Goal: Task Accomplishment & Management: Manage account settings

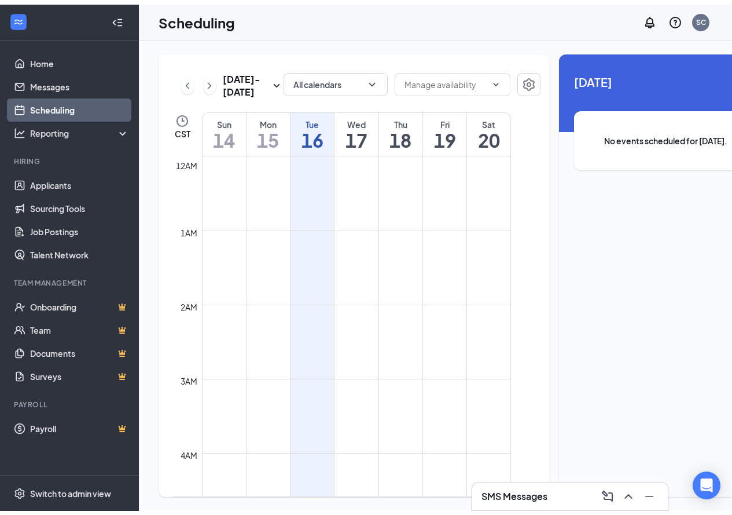
scroll to position [569, 0]
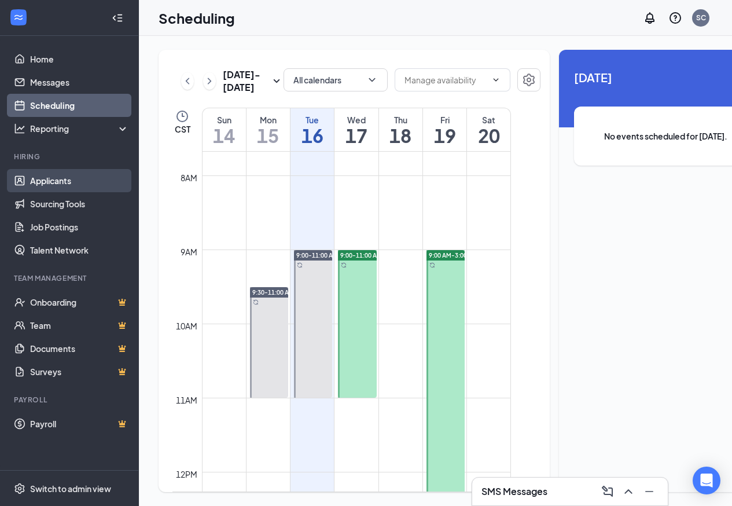
click at [61, 179] on link "Applicants" at bounding box center [79, 180] width 99 height 23
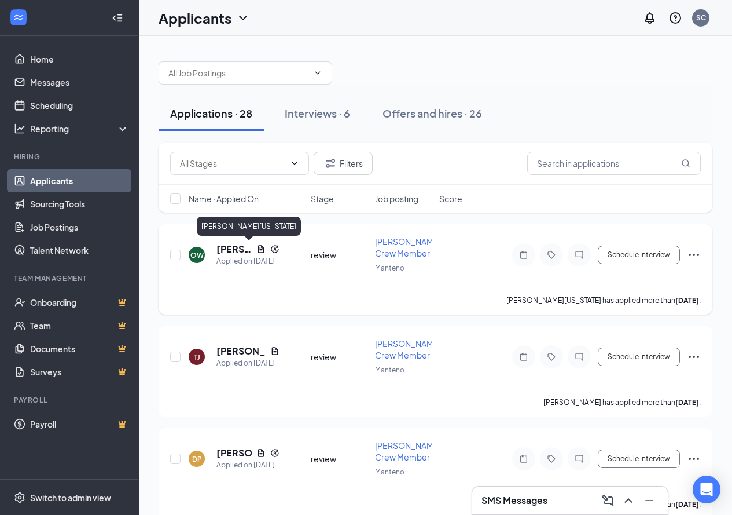
click at [235, 244] on h5 "[PERSON_NAME][US_STATE]" at bounding box center [234, 249] width 35 height 13
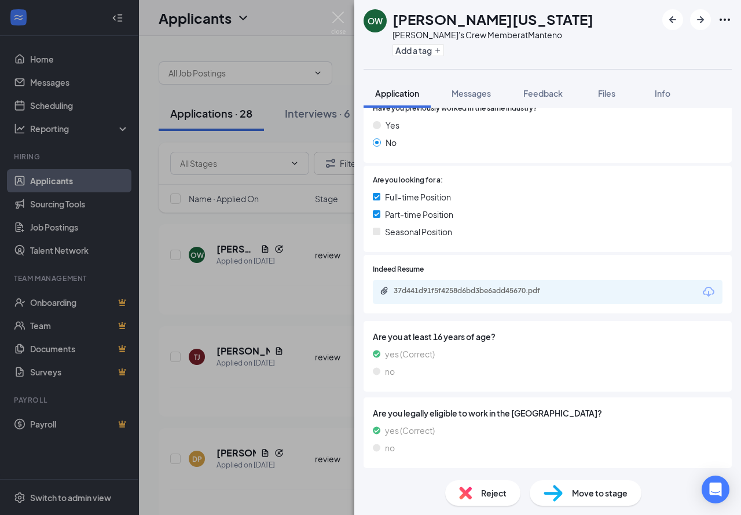
scroll to position [212, 0]
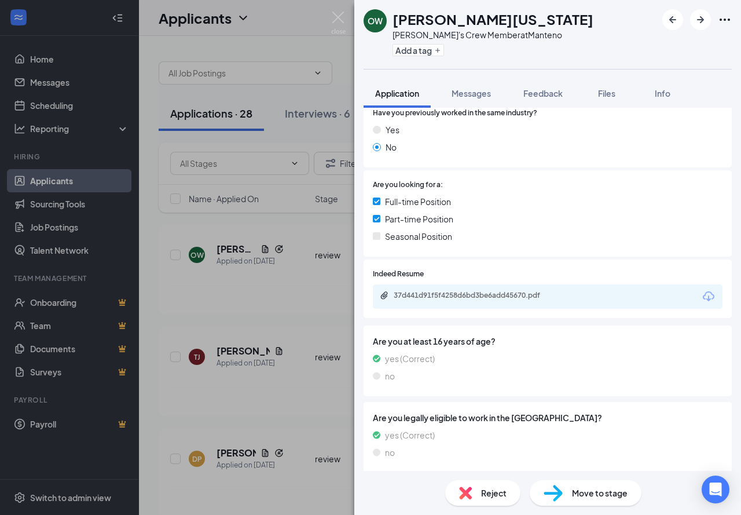
drag, startPoint x: 533, startPoint y: 89, endPoint x: 531, endPoint y: 76, distance: 12.3
click at [537, 89] on span "Feedback" at bounding box center [542, 93] width 39 height 10
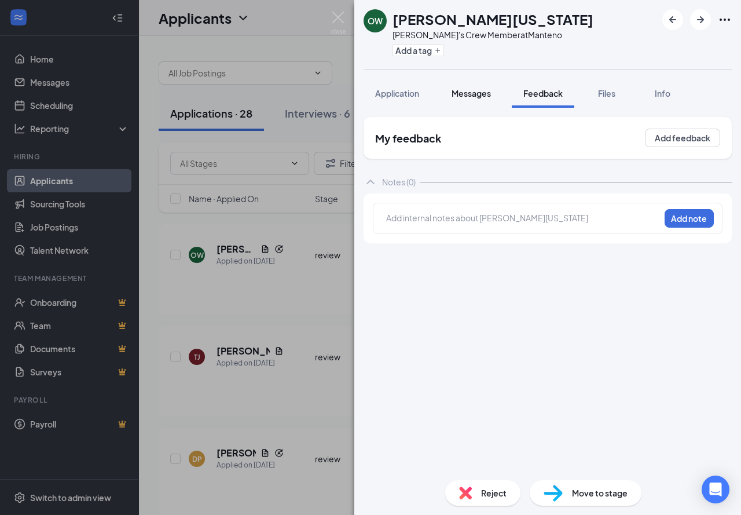
click at [487, 85] on button "Messages" at bounding box center [471, 93] width 63 height 29
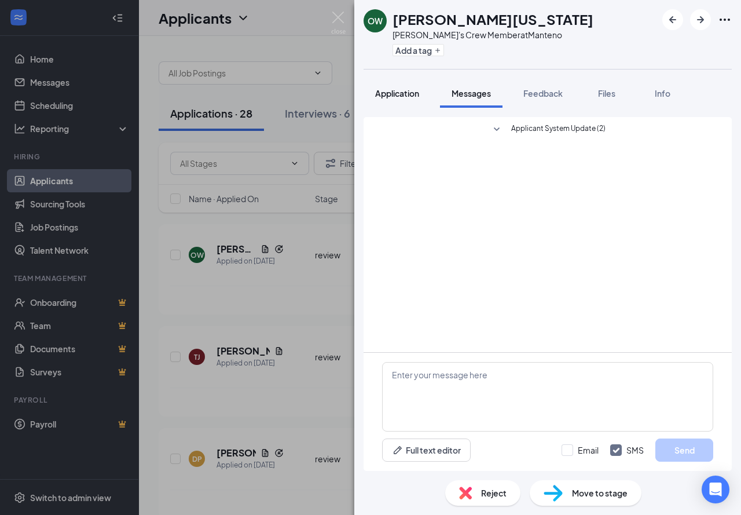
click at [373, 86] on button "Application" at bounding box center [397, 93] width 67 height 29
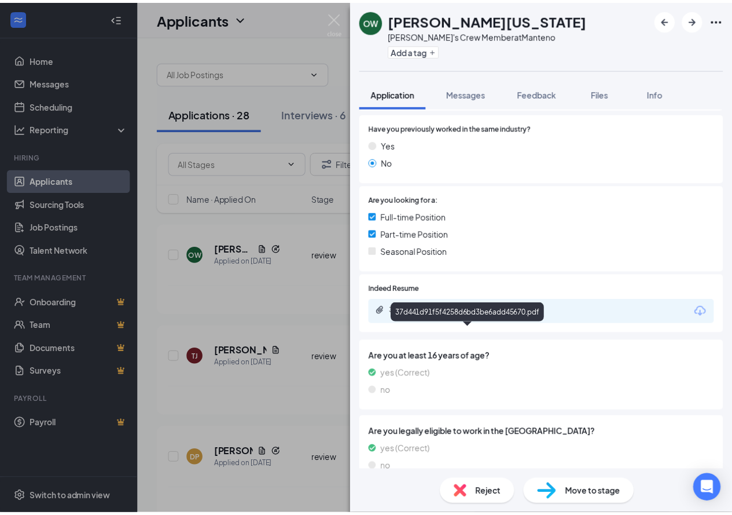
scroll to position [217, 0]
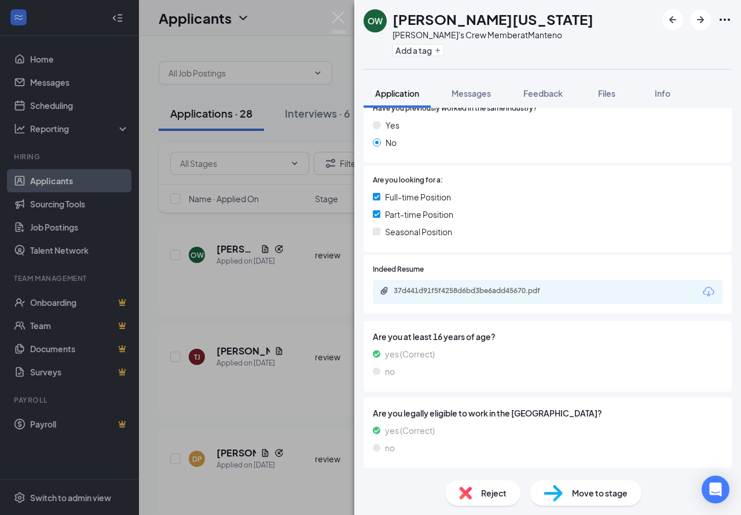
click at [301, 401] on div "OW [PERSON_NAME][US_STATE] Wendy's Crew Member at Manteno Add a tag Application…" at bounding box center [370, 257] width 741 height 515
